Goal: Information Seeking & Learning: Learn about a topic

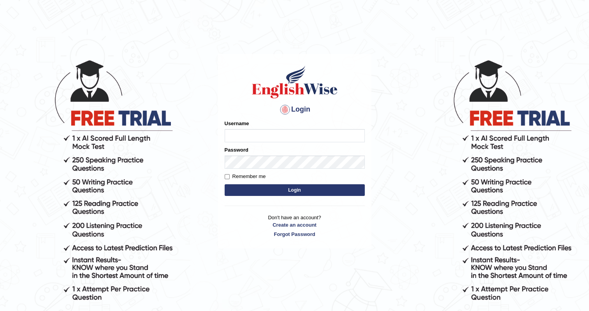
type input "upendrakumar"
click at [290, 193] on button "Login" at bounding box center [295, 191] width 140 height 12
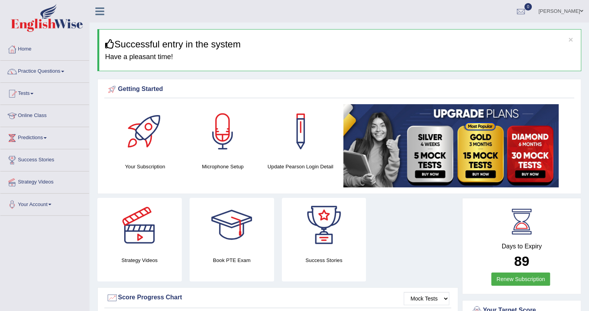
drag, startPoint x: 0, startPoint y: 0, endPoint x: -2, endPoint y: 171, distance: 171.3
click at [0, 171] on html "Toggle navigation Home Practice Questions Speaking Practice Read Aloud Repeat S…" at bounding box center [294, 155] width 589 height 311
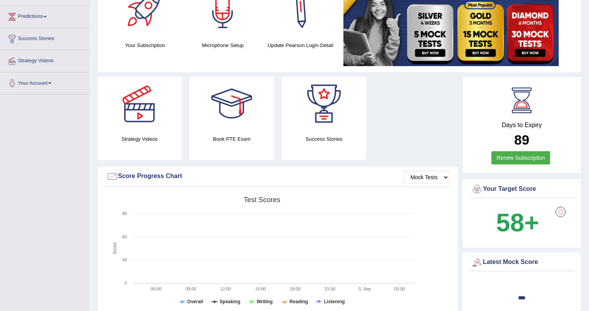
scroll to position [122, 0]
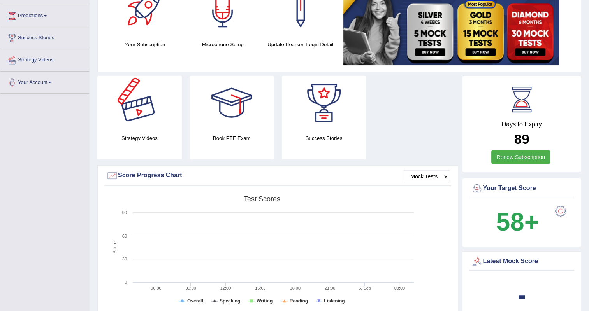
click at [142, 123] on div at bounding box center [139, 103] width 55 height 55
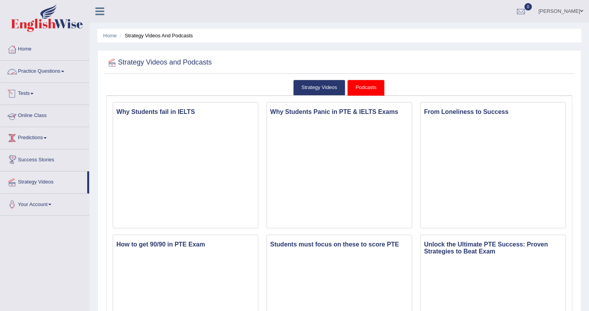
click at [65, 74] on link "Practice Questions" at bounding box center [44, 70] width 89 height 19
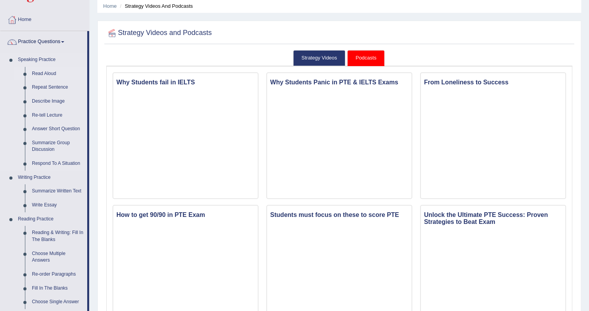
scroll to position [30, 0]
click at [53, 87] on link "Repeat Sentence" at bounding box center [57, 88] width 59 height 14
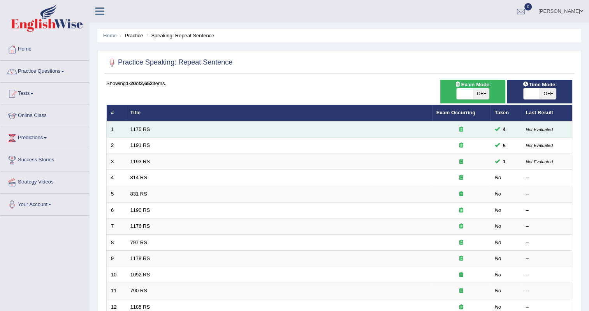
click at [142, 125] on td "1175 RS" at bounding box center [279, 129] width 306 height 16
click at [143, 129] on link "1175 RS" at bounding box center [140, 130] width 20 height 6
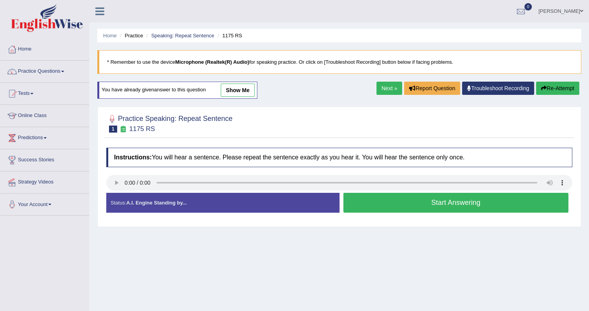
click at [432, 200] on button "Start Answering" at bounding box center [455, 203] width 225 height 20
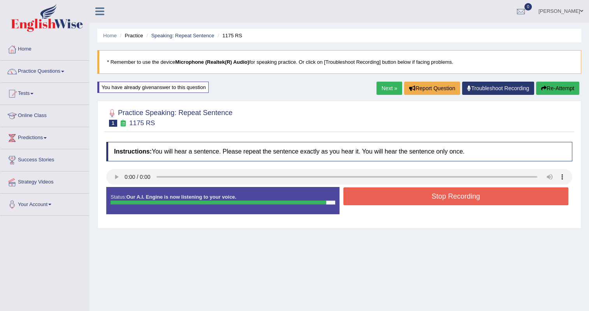
click at [432, 200] on button "Stop Recording" at bounding box center [455, 197] width 225 height 18
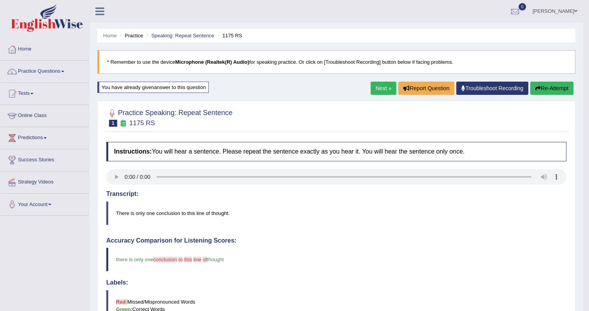
click at [551, 91] on button "Re-Attempt" at bounding box center [551, 88] width 43 height 13
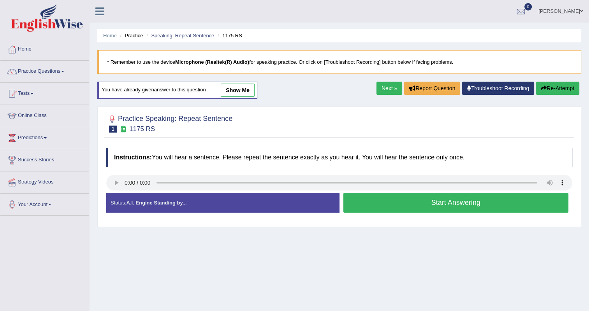
click at [434, 205] on button "Start Answering" at bounding box center [455, 203] width 225 height 20
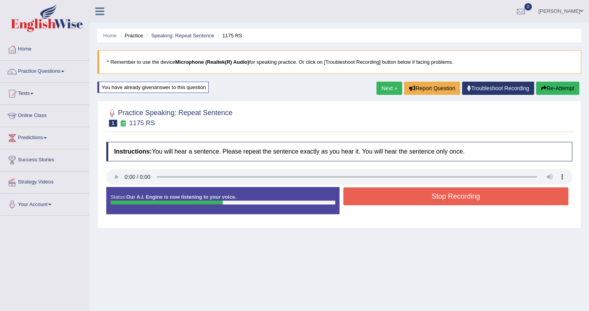
click at [443, 199] on button "Stop Recording" at bounding box center [455, 197] width 225 height 18
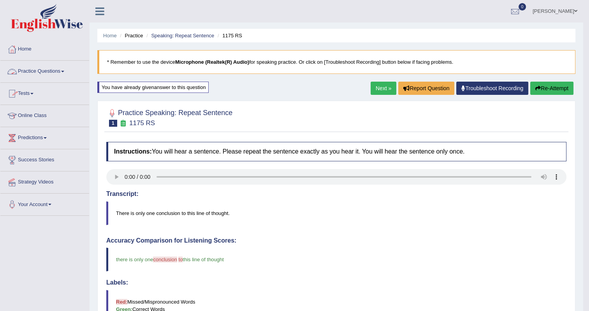
click at [60, 71] on link "Practice Questions" at bounding box center [44, 70] width 89 height 19
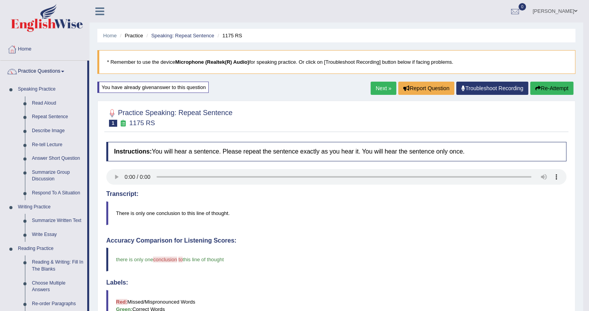
click at [385, 85] on link "Next »" at bounding box center [384, 88] width 26 height 13
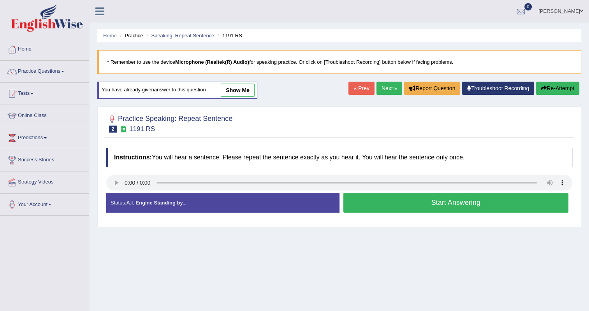
click at [448, 207] on button "Start Answering" at bounding box center [455, 203] width 225 height 20
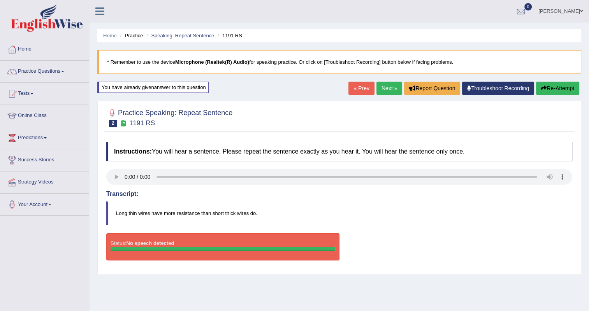
click at [555, 87] on button "Re-Attempt" at bounding box center [557, 88] width 43 height 13
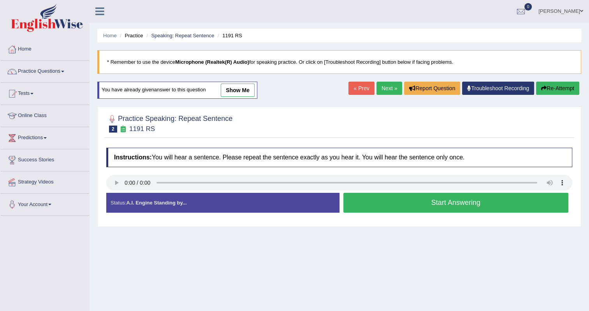
click at [440, 202] on button "Start Answering" at bounding box center [455, 203] width 225 height 20
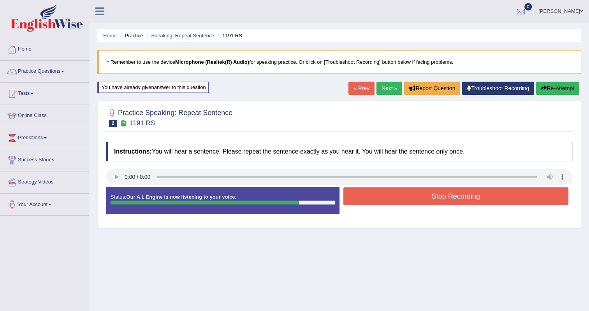
click at [556, 90] on button "Re-Attempt" at bounding box center [557, 88] width 43 height 13
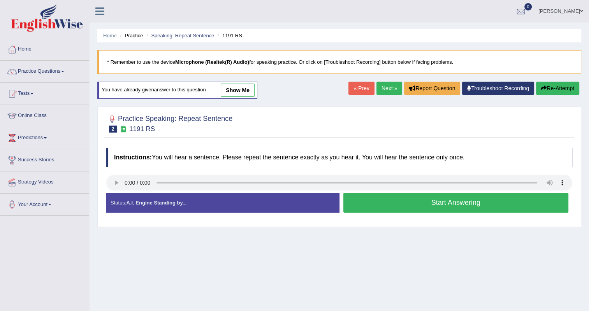
click at [424, 201] on button "Start Answering" at bounding box center [455, 203] width 225 height 20
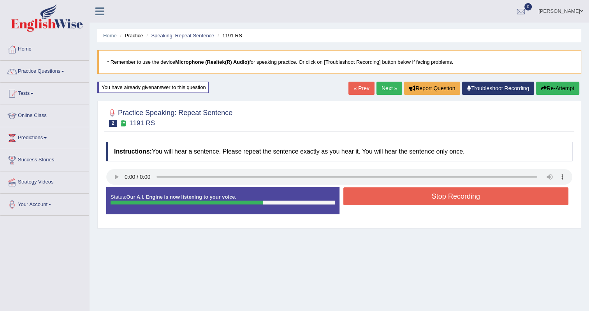
click at [424, 201] on button "Stop Recording" at bounding box center [455, 197] width 225 height 18
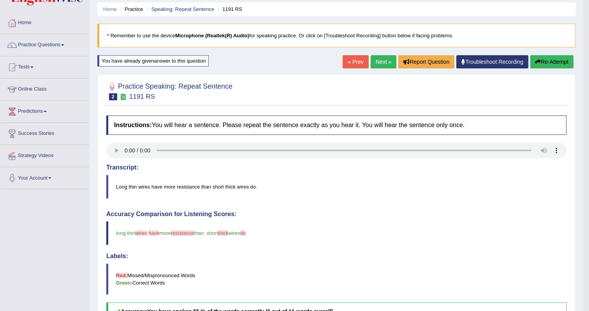
scroll to position [26, 0]
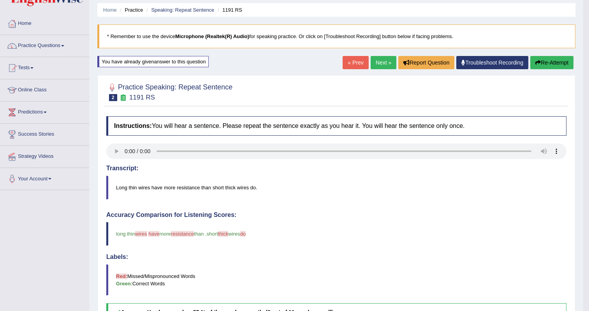
click at [552, 64] on button "Re-Attempt" at bounding box center [551, 62] width 43 height 13
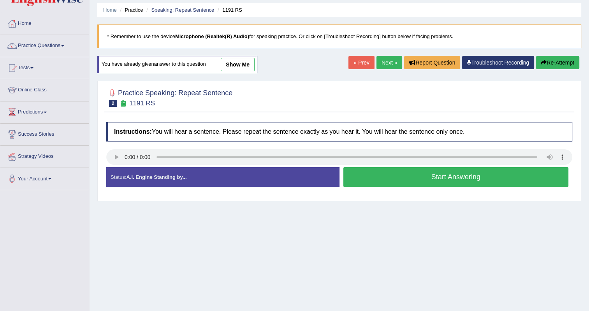
click at [426, 176] on button "Start Answering" at bounding box center [455, 177] width 225 height 20
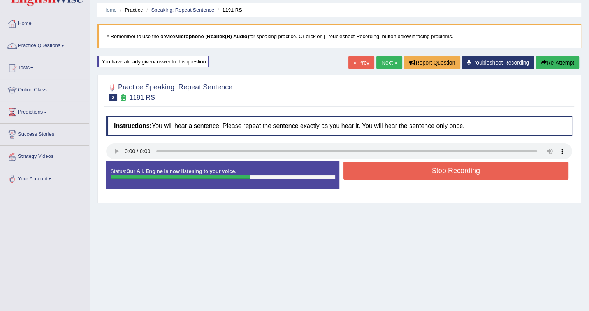
click at [426, 176] on button "Stop Recording" at bounding box center [455, 171] width 225 height 18
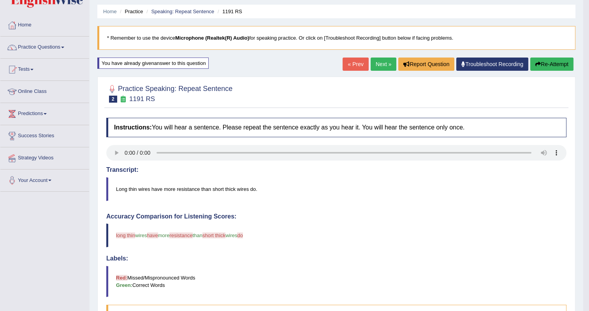
scroll to position [18, 0]
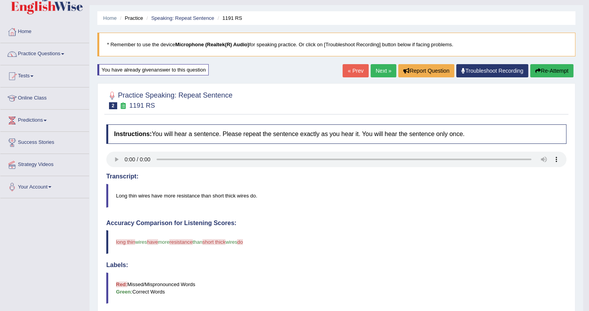
click at [553, 70] on button "Re-Attempt" at bounding box center [551, 70] width 43 height 13
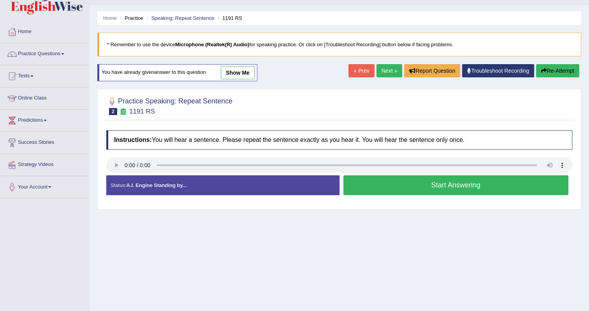
click at [430, 185] on button "Start Answering" at bounding box center [455, 186] width 225 height 20
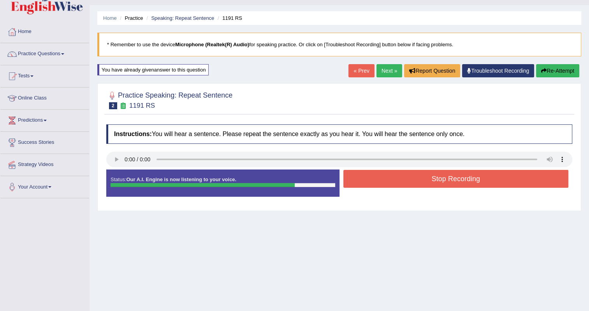
click at [430, 185] on button "Stop Recording" at bounding box center [455, 179] width 225 height 18
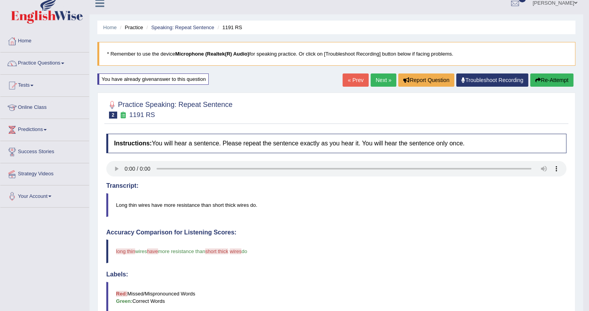
scroll to position [8, 0]
click at [555, 84] on button "Re-Attempt" at bounding box center [551, 80] width 43 height 13
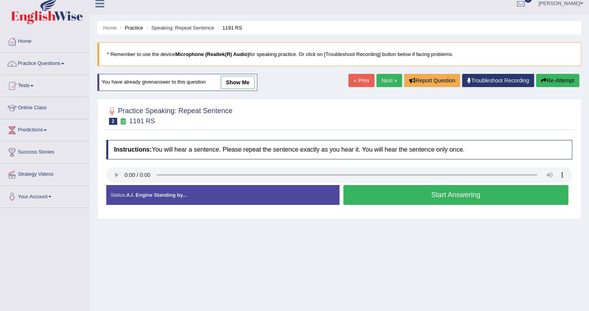
click at [417, 198] on button "Start Answering" at bounding box center [455, 195] width 225 height 20
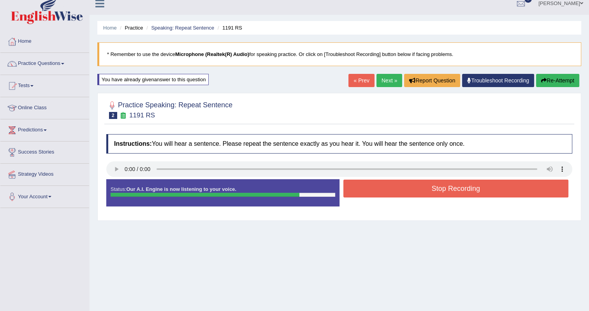
click at [428, 193] on button "Stop Recording" at bounding box center [455, 189] width 225 height 18
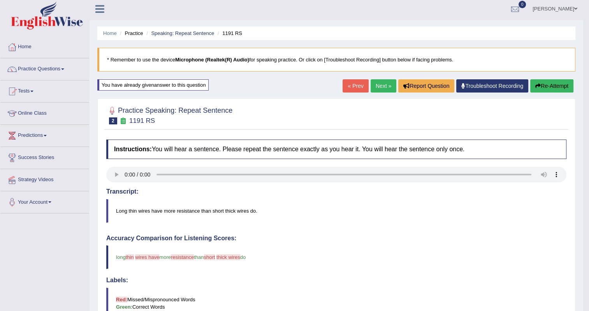
scroll to position [1, 0]
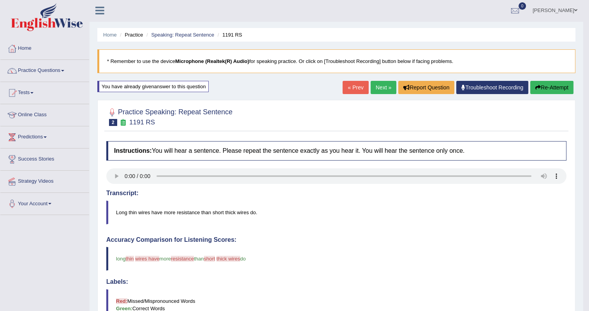
click at [538, 88] on icon "button" at bounding box center [537, 87] width 5 height 5
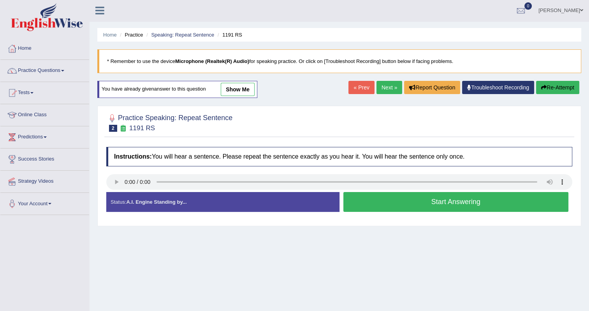
click at [462, 203] on button "Start Answering" at bounding box center [455, 202] width 225 height 20
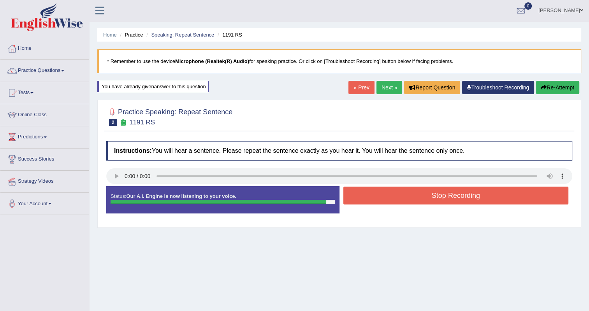
click at [462, 203] on button "Stop Recording" at bounding box center [455, 196] width 225 height 18
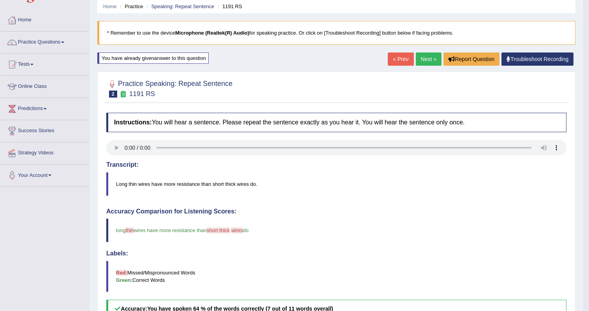
scroll to position [28, 0]
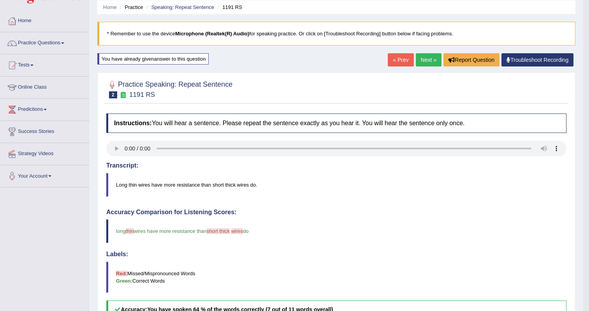
click at [429, 62] on link "Next »" at bounding box center [429, 59] width 26 height 13
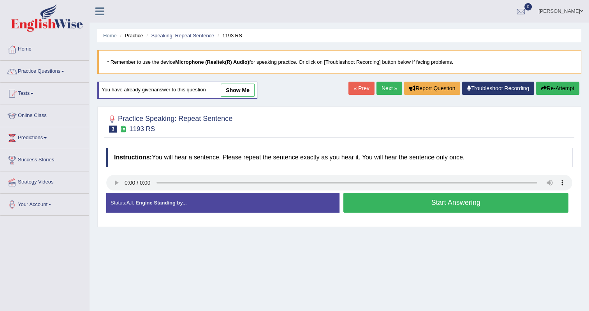
click at [461, 204] on button "Start Answering" at bounding box center [455, 203] width 225 height 20
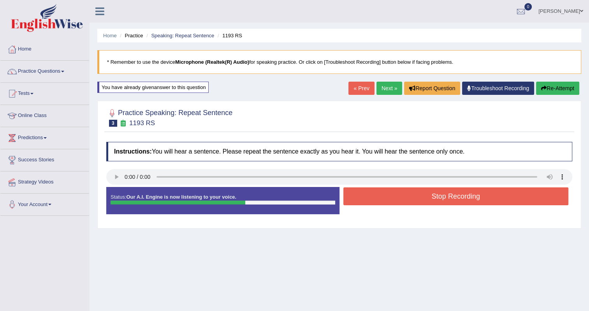
click at [459, 198] on button "Stop Recording" at bounding box center [455, 197] width 225 height 18
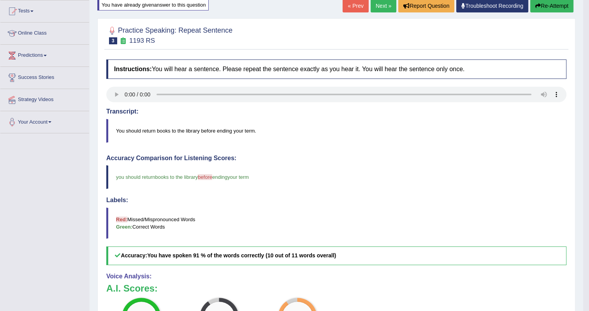
scroll to position [83, 0]
click at [377, 8] on link "Next »" at bounding box center [384, 5] width 26 height 13
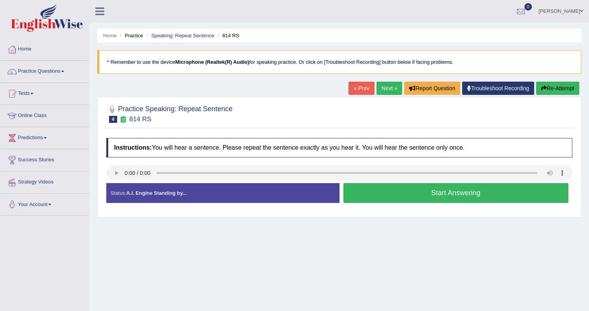
click at [437, 195] on button "Start Answering" at bounding box center [455, 193] width 225 height 20
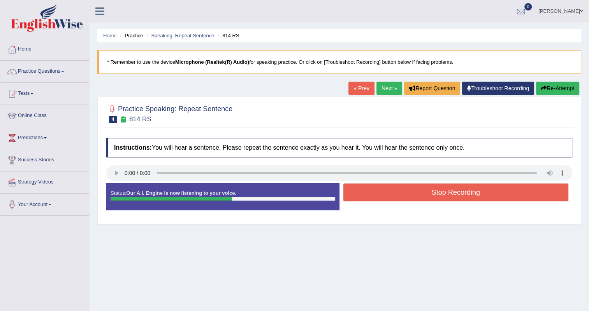
click at [437, 195] on button "Stop Recording" at bounding box center [455, 193] width 225 height 18
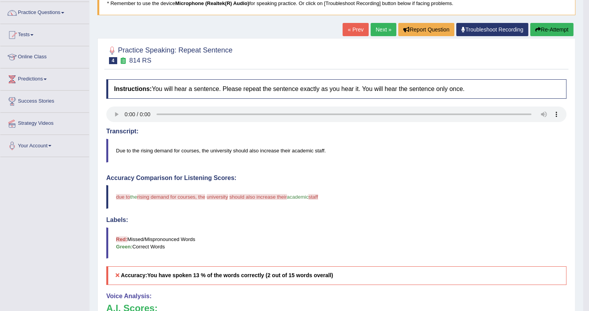
scroll to position [55, 0]
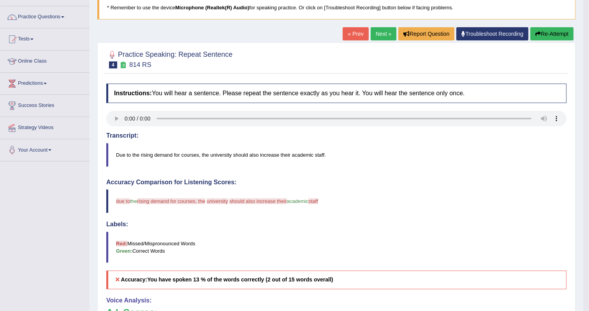
click at [546, 31] on button "Re-Attempt" at bounding box center [551, 33] width 43 height 13
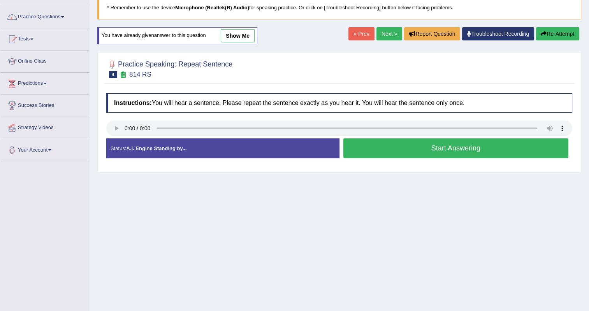
click at [442, 146] on button "Start Answering" at bounding box center [455, 149] width 225 height 20
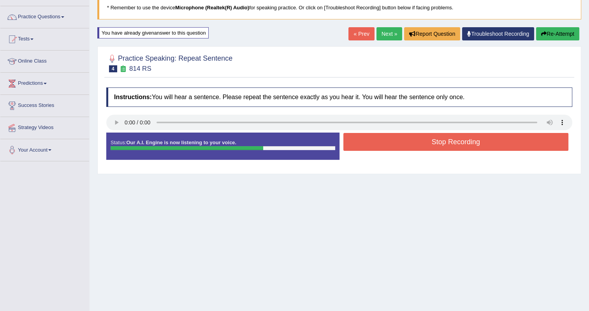
click at [442, 146] on button "Stop Recording" at bounding box center [455, 142] width 225 height 18
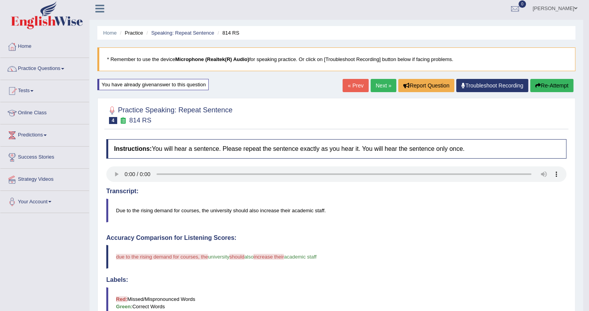
scroll to position [2, 0]
click at [383, 83] on link "Next »" at bounding box center [384, 85] width 26 height 13
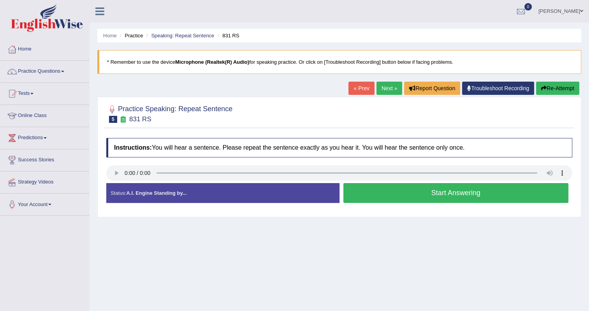
click at [445, 193] on button "Start Answering" at bounding box center [455, 193] width 225 height 20
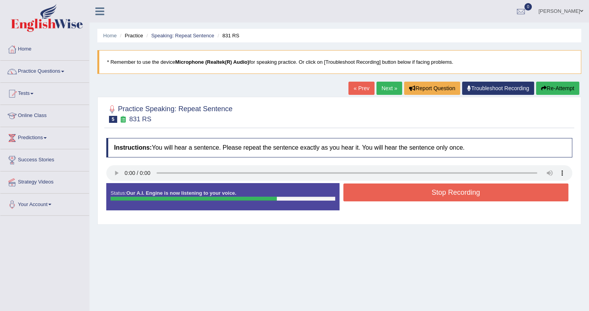
click at [445, 193] on button "Stop Recording" at bounding box center [455, 193] width 225 height 18
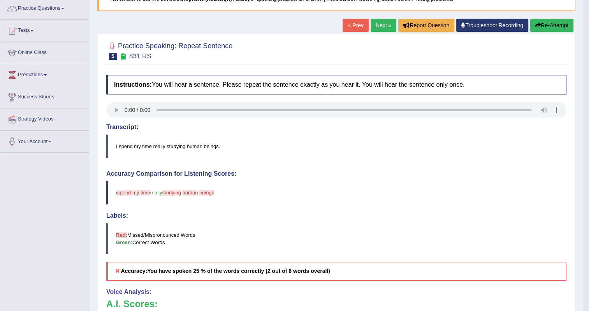
scroll to position [62, 0]
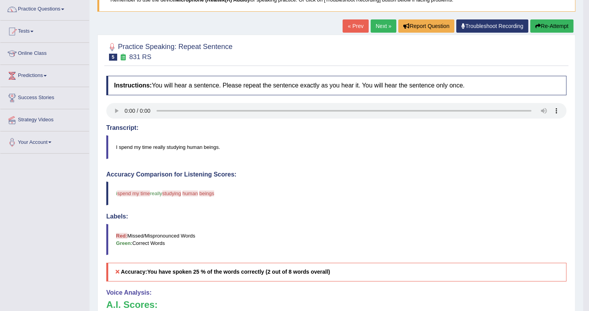
click at [548, 26] on button "Re-Attempt" at bounding box center [551, 25] width 43 height 13
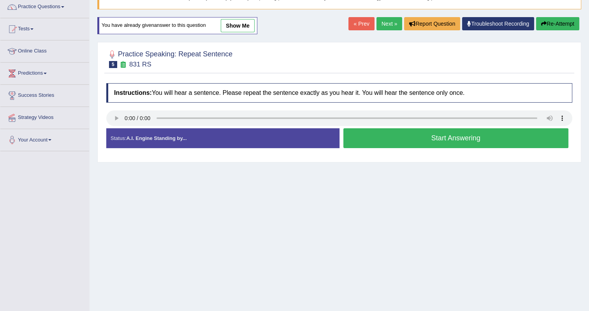
click at [400, 145] on button "Start Answering" at bounding box center [455, 138] width 225 height 20
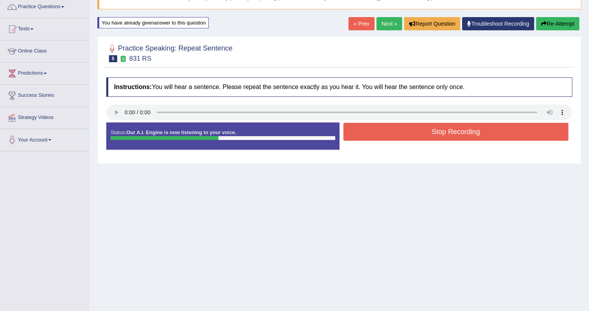
click at [436, 126] on button "Stop Recording" at bounding box center [455, 132] width 225 height 18
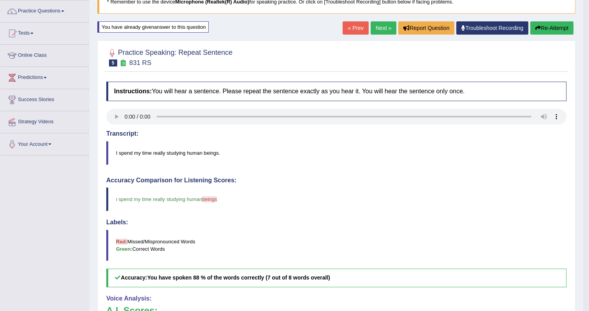
scroll to position [60, 0]
click at [540, 27] on button "Re-Attempt" at bounding box center [551, 28] width 43 height 13
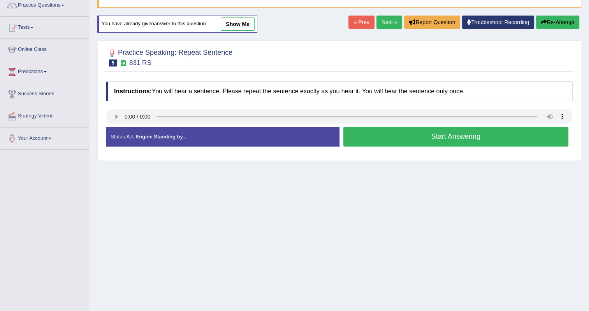
click at [418, 140] on button "Start Answering" at bounding box center [455, 137] width 225 height 20
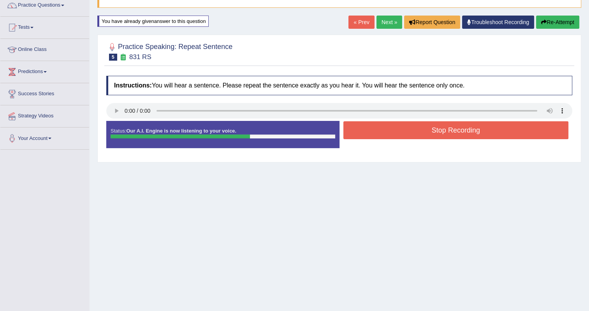
click at [452, 127] on button "Stop Recording" at bounding box center [455, 130] width 225 height 18
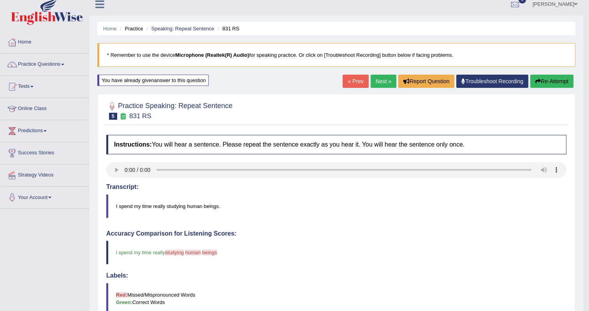
scroll to position [6, 0]
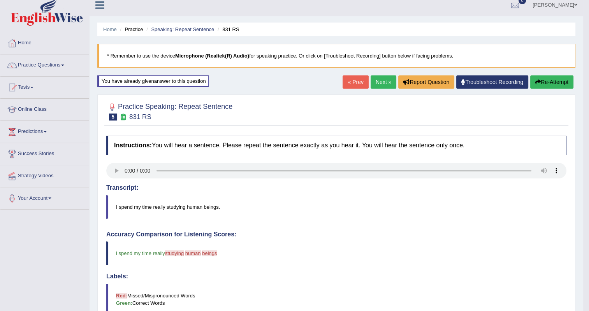
click at [373, 83] on link "Next »" at bounding box center [384, 82] width 26 height 13
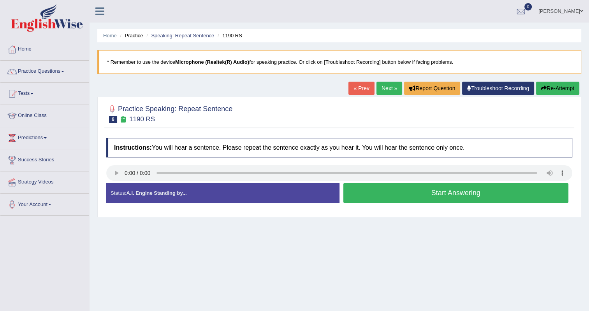
click at [450, 190] on button "Start Answering" at bounding box center [455, 193] width 225 height 20
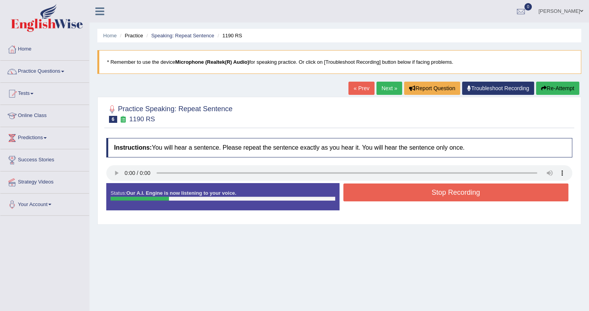
click at [450, 190] on button "Stop Recording" at bounding box center [455, 193] width 225 height 18
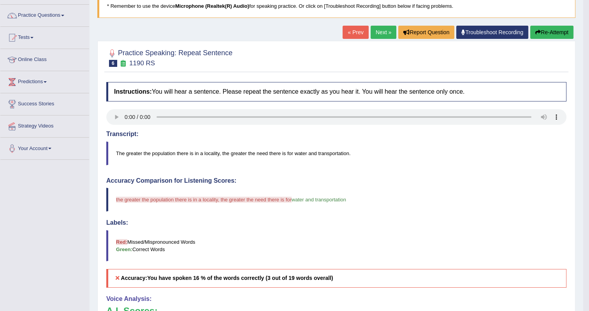
scroll to position [56, 0]
click at [377, 37] on link "Next »" at bounding box center [384, 32] width 26 height 13
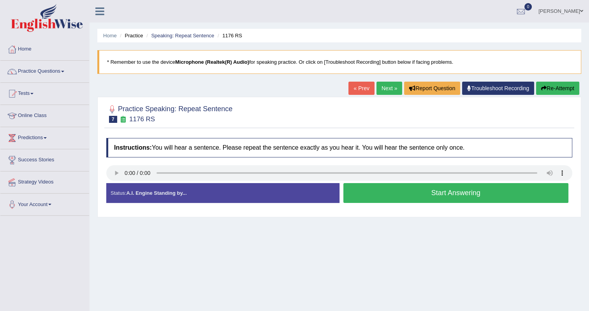
click at [434, 193] on button "Start Answering" at bounding box center [455, 193] width 225 height 20
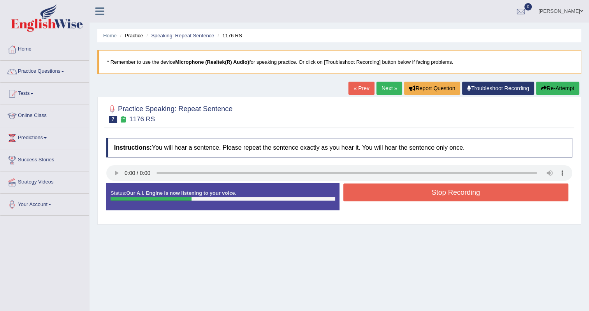
click at [434, 193] on button "Stop Recording" at bounding box center [455, 193] width 225 height 18
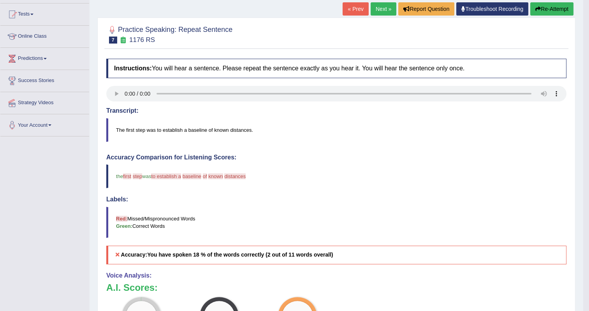
scroll to position [79, 0]
click at [543, 11] on button "Re-Attempt" at bounding box center [551, 9] width 43 height 13
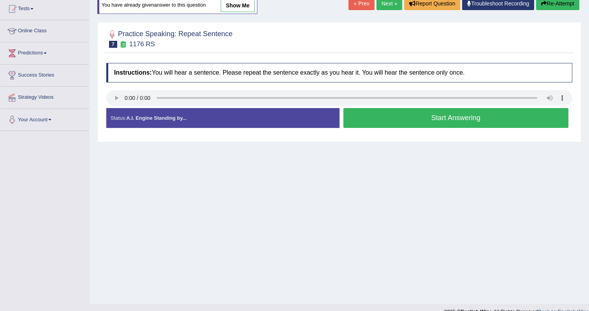
click at [412, 114] on button "Start Answering" at bounding box center [455, 118] width 225 height 20
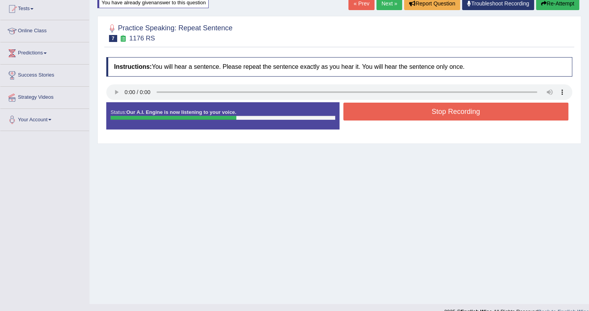
click at [412, 114] on button "Stop Recording" at bounding box center [455, 112] width 225 height 18
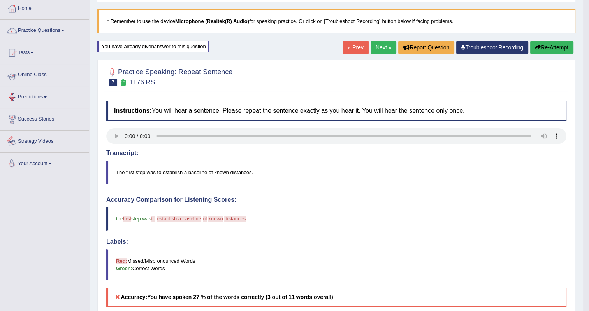
scroll to position [40, 0]
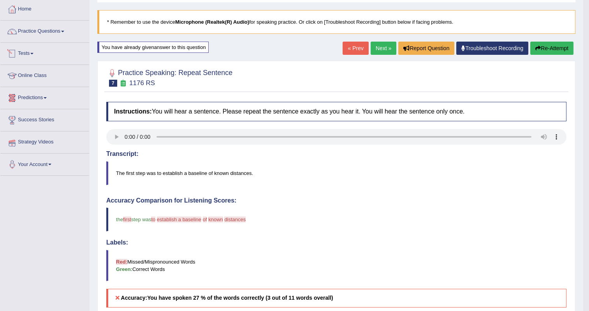
click at [33, 54] on link "Tests" at bounding box center [44, 52] width 89 height 19
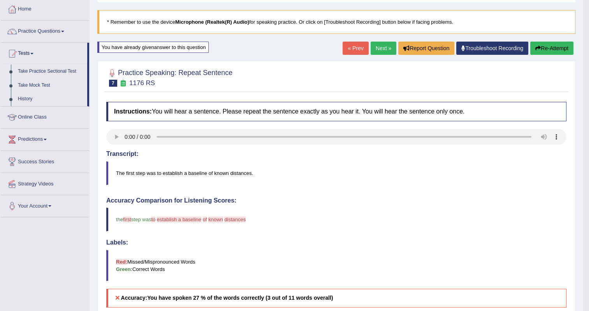
click at [37, 72] on link "Take Practice Sectional Test" at bounding box center [50, 72] width 73 height 14
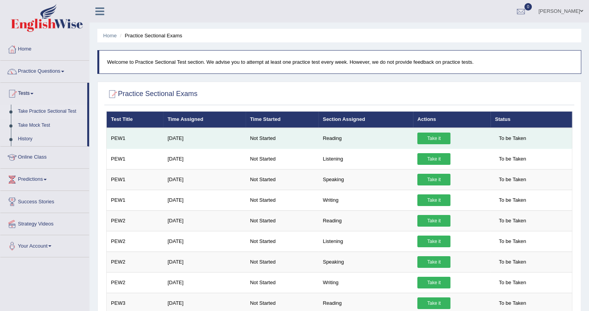
click at [417, 139] on link "Take it" at bounding box center [433, 139] width 33 height 12
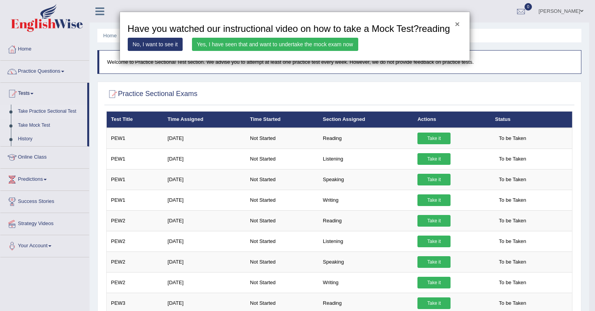
click at [457, 24] on button "×" at bounding box center [457, 24] width 5 height 8
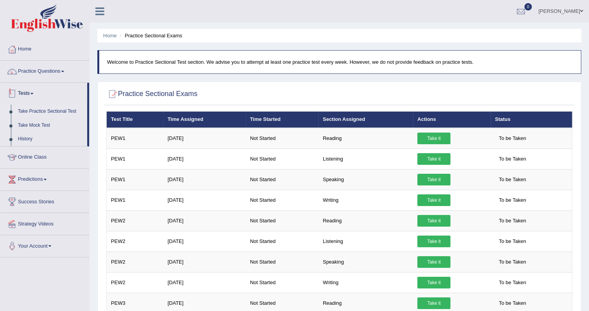
drag, startPoint x: 88, startPoint y: 100, endPoint x: 70, endPoint y: 95, distance: 18.1
click at [70, 95] on li "Tests Take Practice Sectional Test Take Mock Test History" at bounding box center [44, 115] width 89 height 64
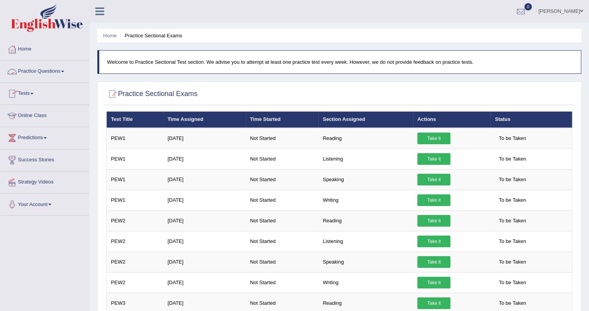
click at [63, 74] on link "Practice Questions" at bounding box center [44, 70] width 89 height 19
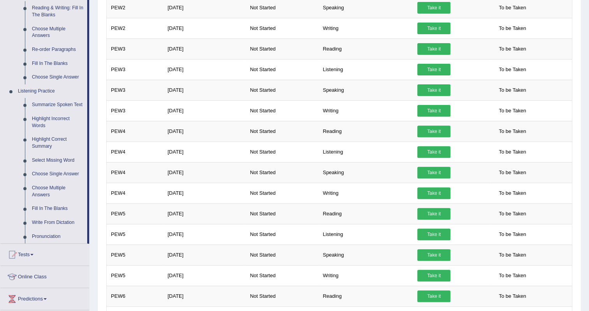
scroll to position [257, 0]
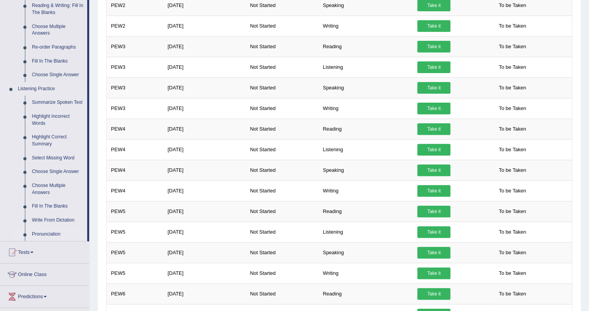
click at [49, 236] on link "Pronunciation" at bounding box center [57, 235] width 59 height 14
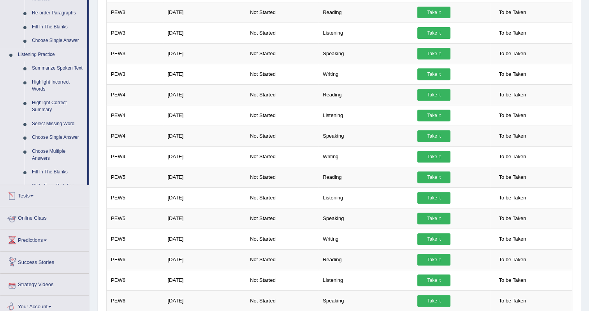
scroll to position [349, 0]
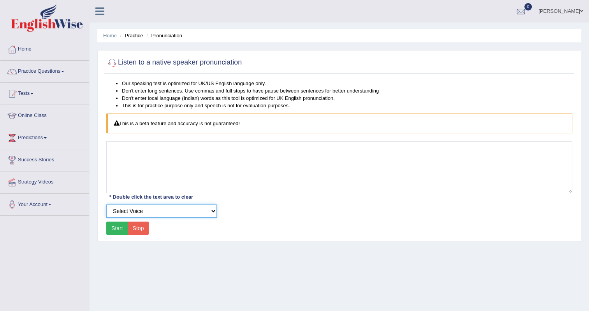
click at [176, 214] on select "Select Voice" at bounding box center [161, 211] width 111 height 13
click at [174, 213] on select "Select Voice" at bounding box center [161, 211] width 111 height 13
click at [119, 232] on button "Start" at bounding box center [117, 228] width 22 height 13
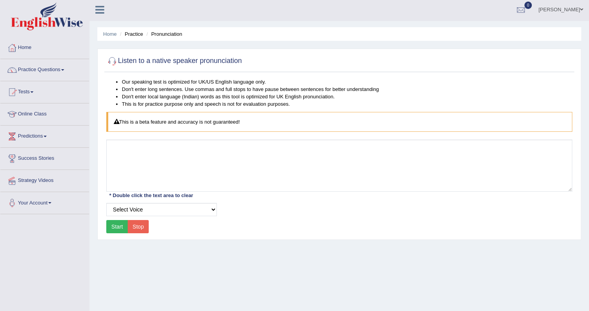
scroll to position [2, 0]
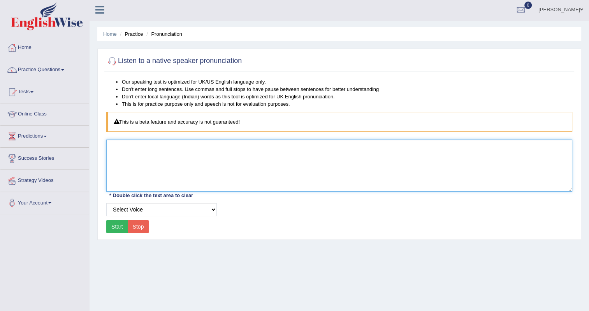
click at [220, 176] on textarea at bounding box center [339, 166] width 466 height 52
click at [217, 172] on textarea at bounding box center [339, 166] width 466 height 52
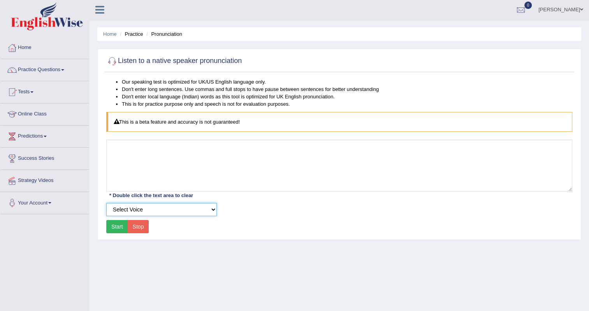
click at [211, 211] on select "Select Voice" at bounding box center [161, 209] width 111 height 13
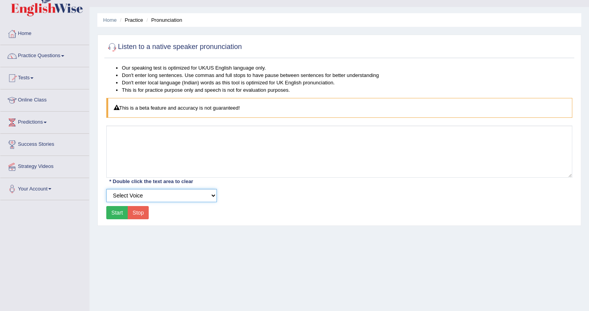
scroll to position [0, 0]
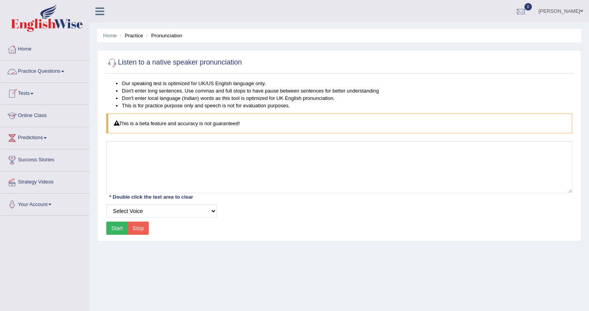
click at [60, 72] on link "Practice Questions" at bounding box center [44, 70] width 89 height 19
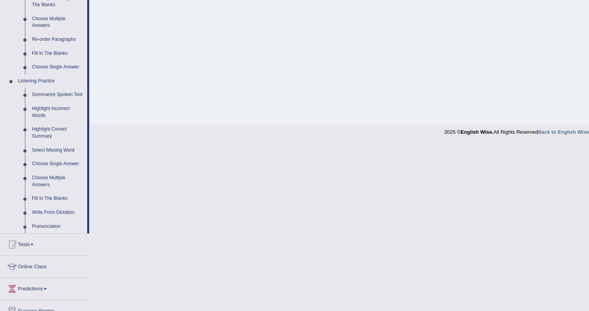
scroll to position [265, 0]
click at [54, 213] on link "Write From Dictation" at bounding box center [57, 213] width 59 height 14
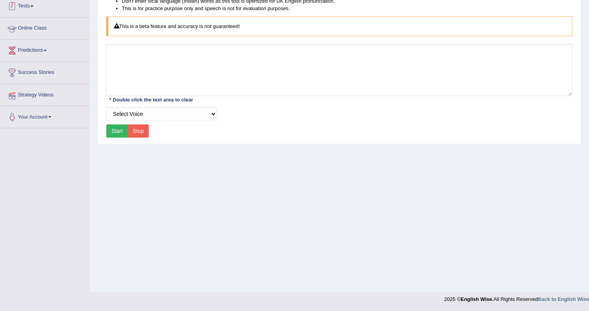
scroll to position [97, 0]
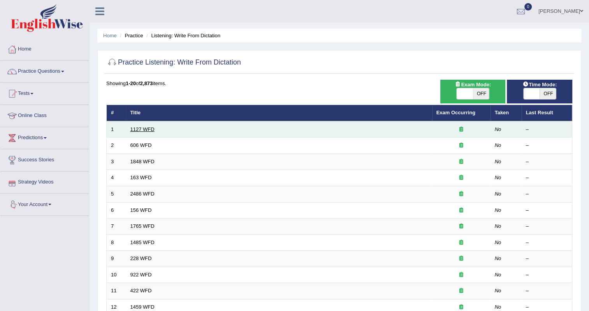
click at [137, 129] on link "1127 WFD" at bounding box center [142, 130] width 24 height 6
